Goal: Find specific page/section: Find specific page/section

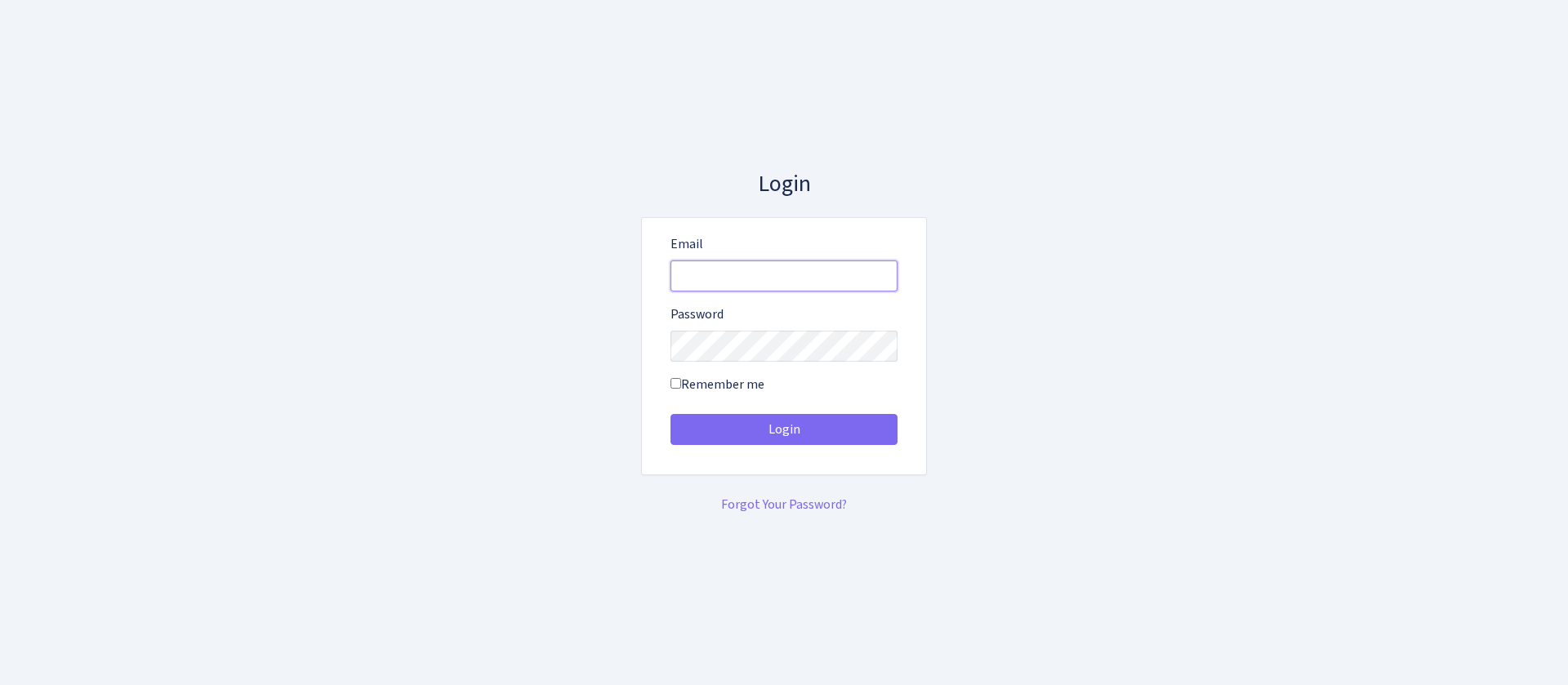
click at [848, 266] on input "Email" at bounding box center [784, 276] width 227 height 31
type input "[EMAIL_ADDRESS][DOMAIN_NAME]"
click at [671, 414] on button "Login" at bounding box center [784, 430] width 227 height 31
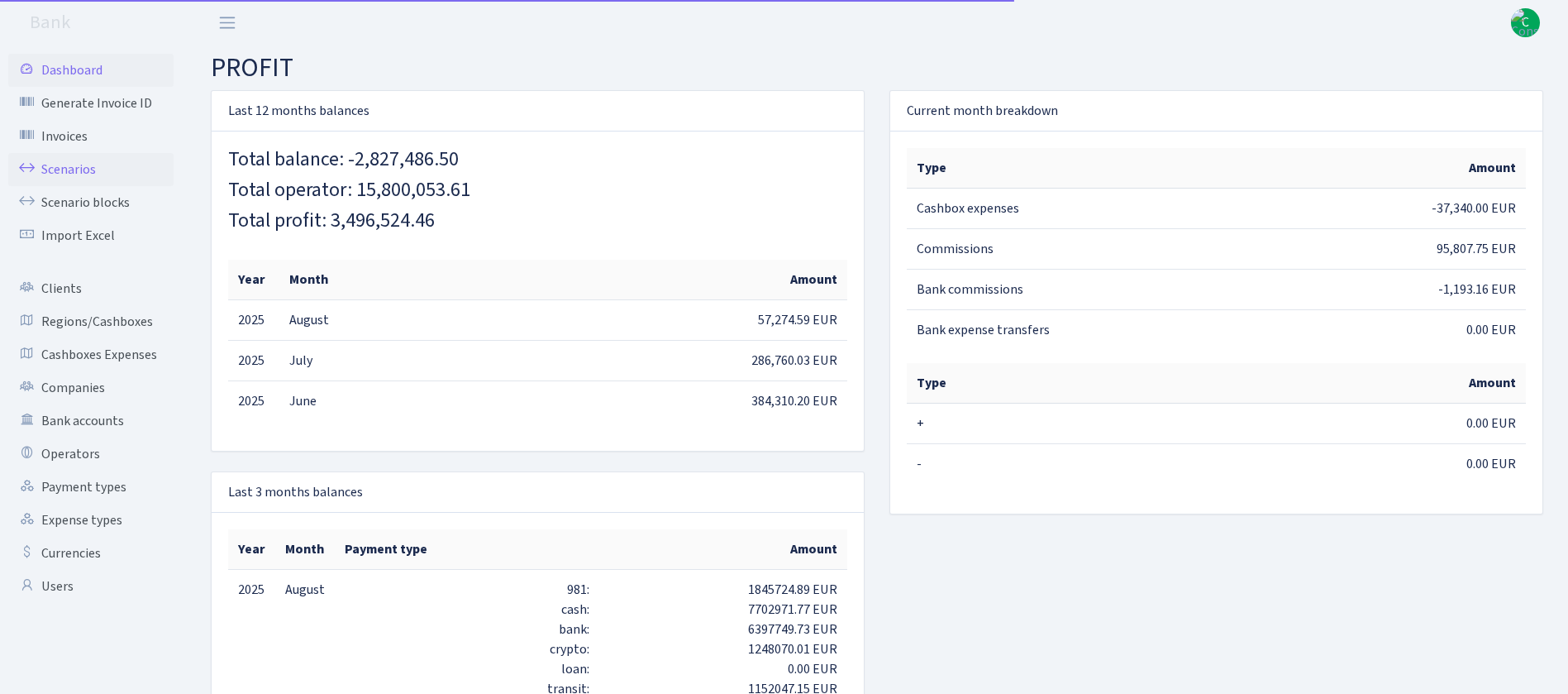
click at [68, 159] on link "Scenarios" at bounding box center [91, 169] width 166 height 33
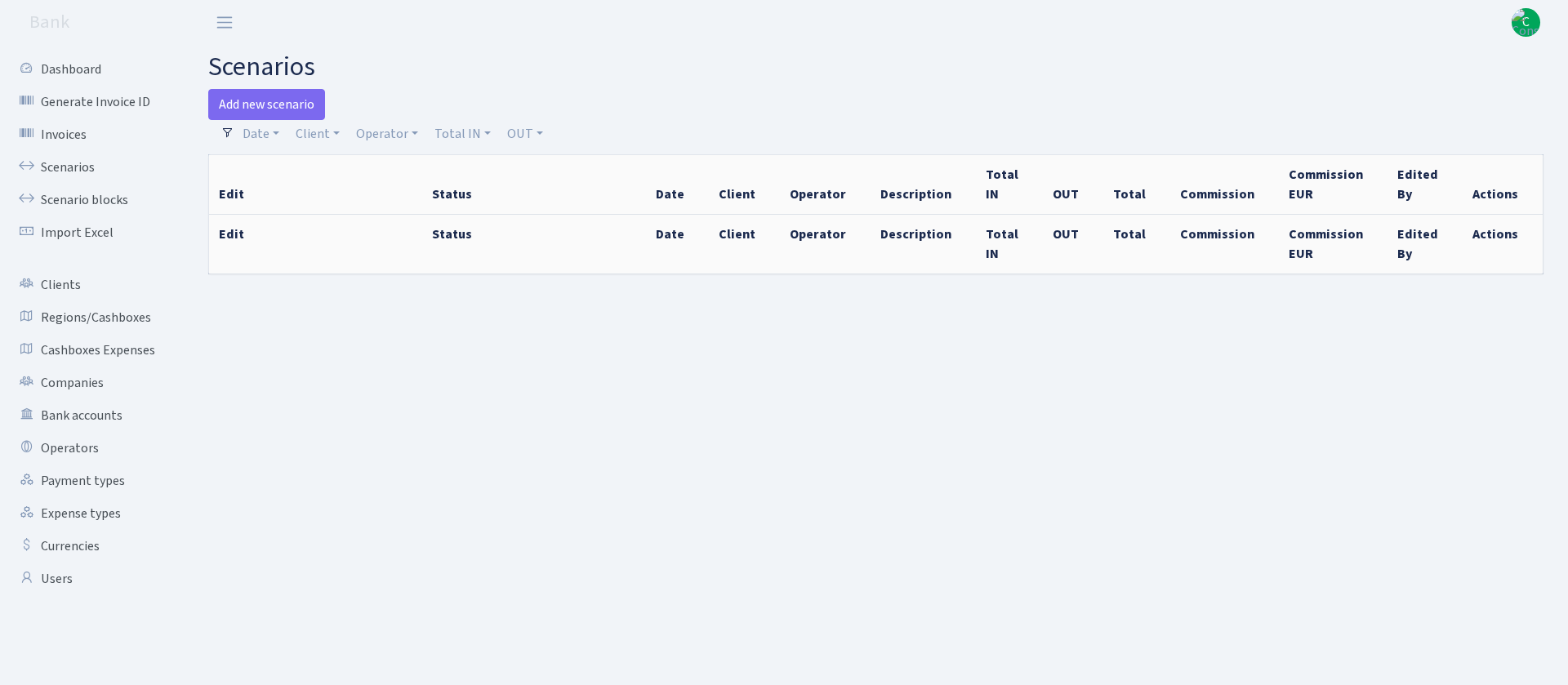
select select "100"
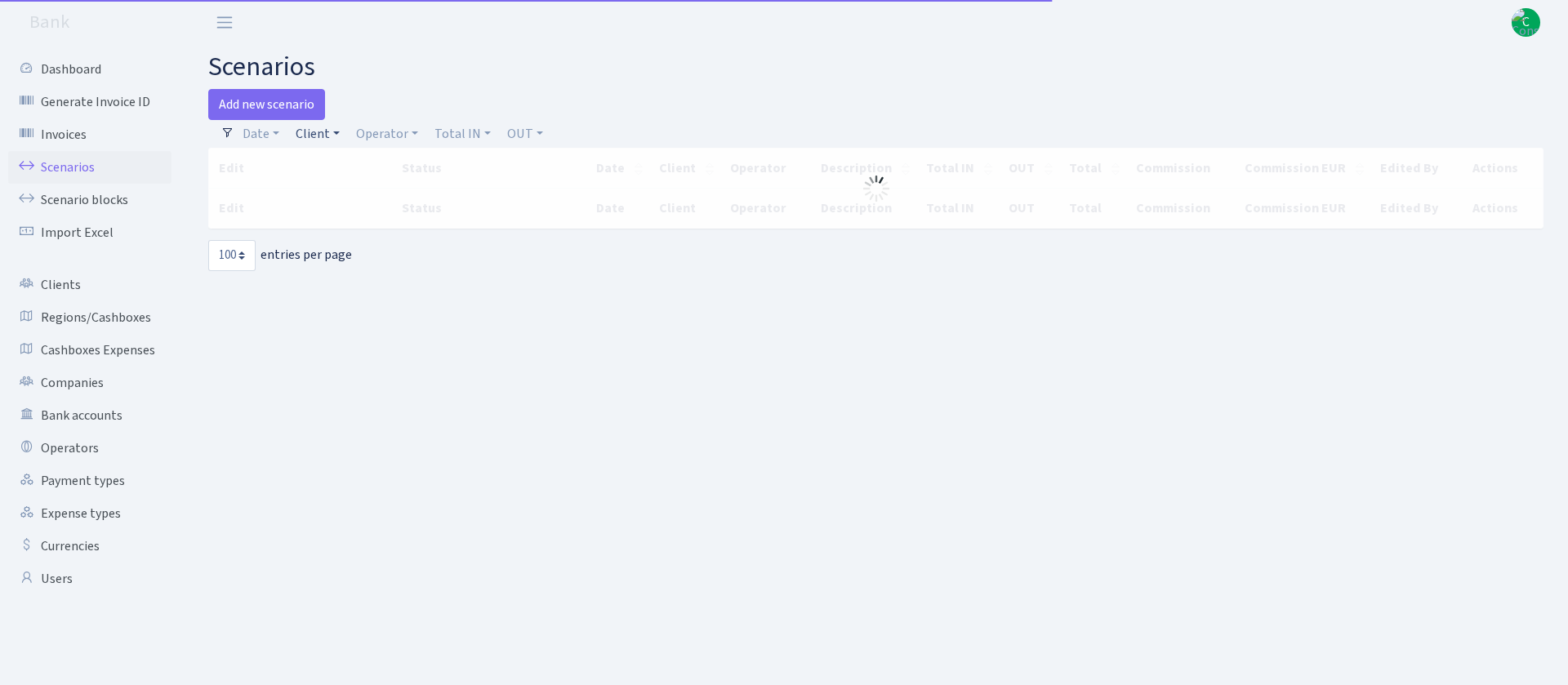
click at [298, 136] on link "Client" at bounding box center [318, 134] width 57 height 28
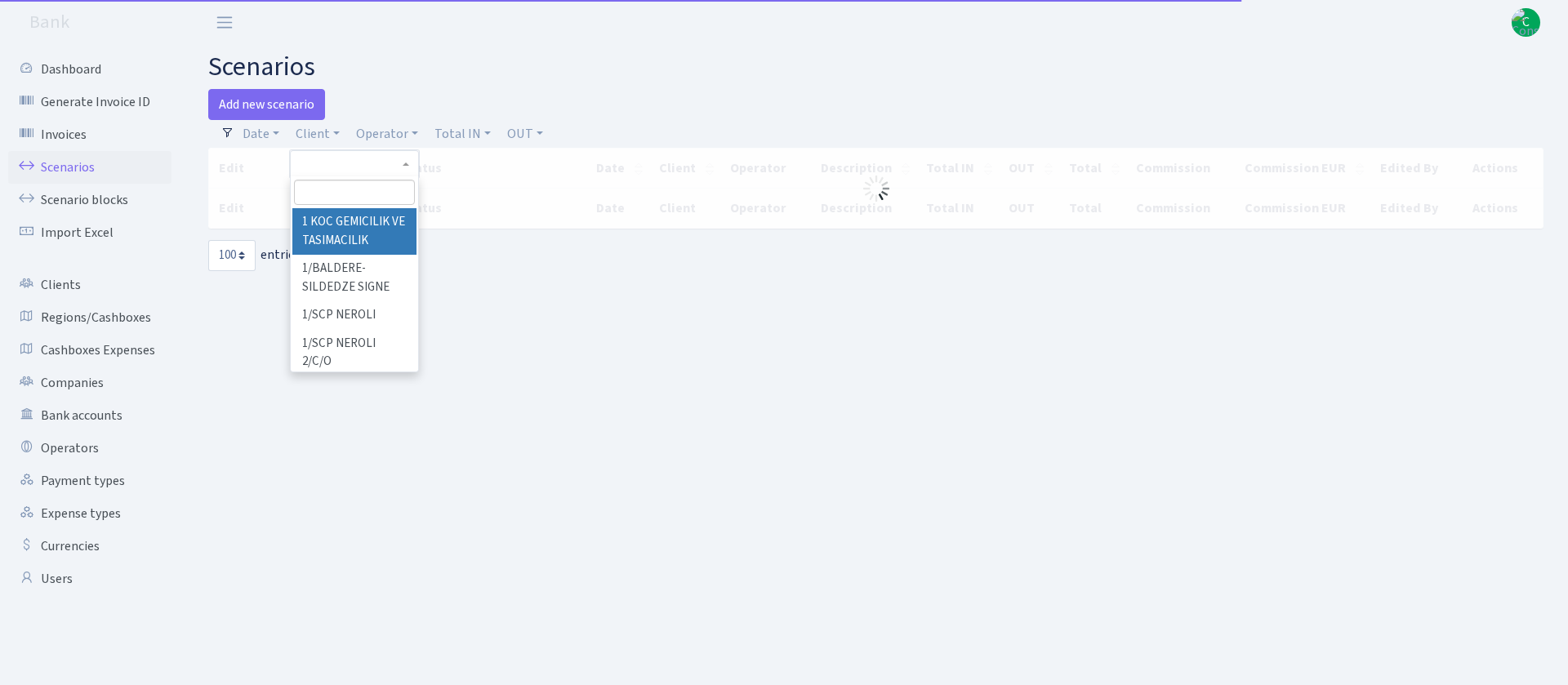
click at [373, 179] on input "search" at bounding box center [354, 191] width 121 height 25
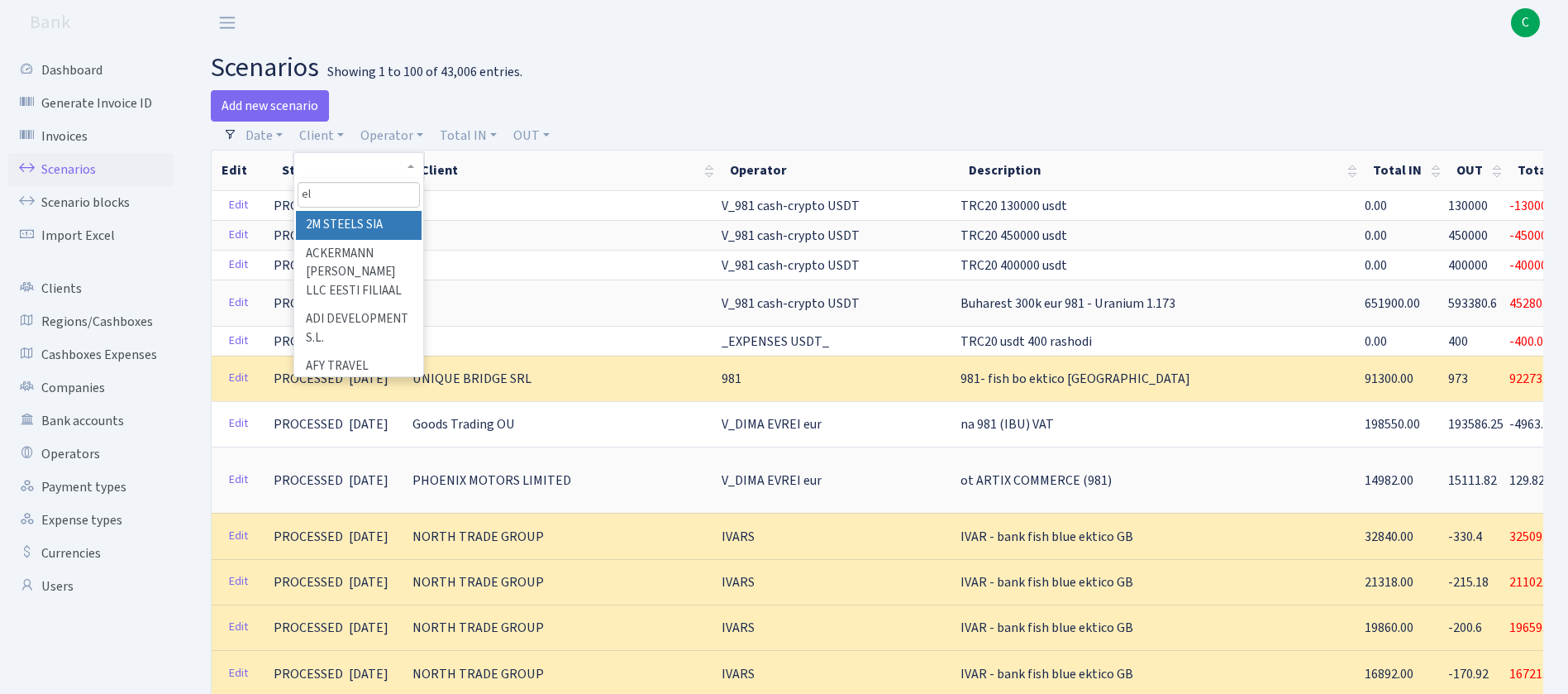
type input "e"
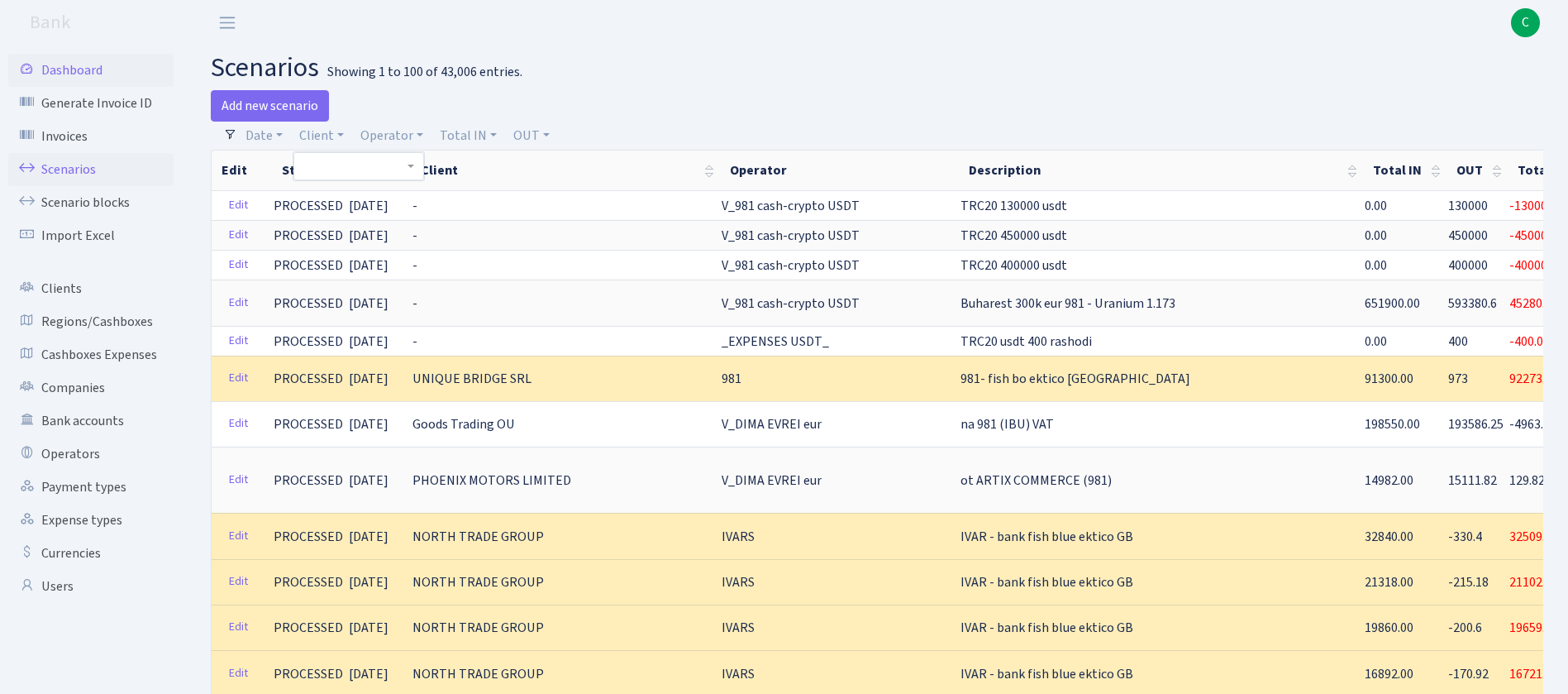
click at [94, 69] on link "Dashboard" at bounding box center [91, 69] width 166 height 33
